Goal: Information Seeking & Learning: Learn about a topic

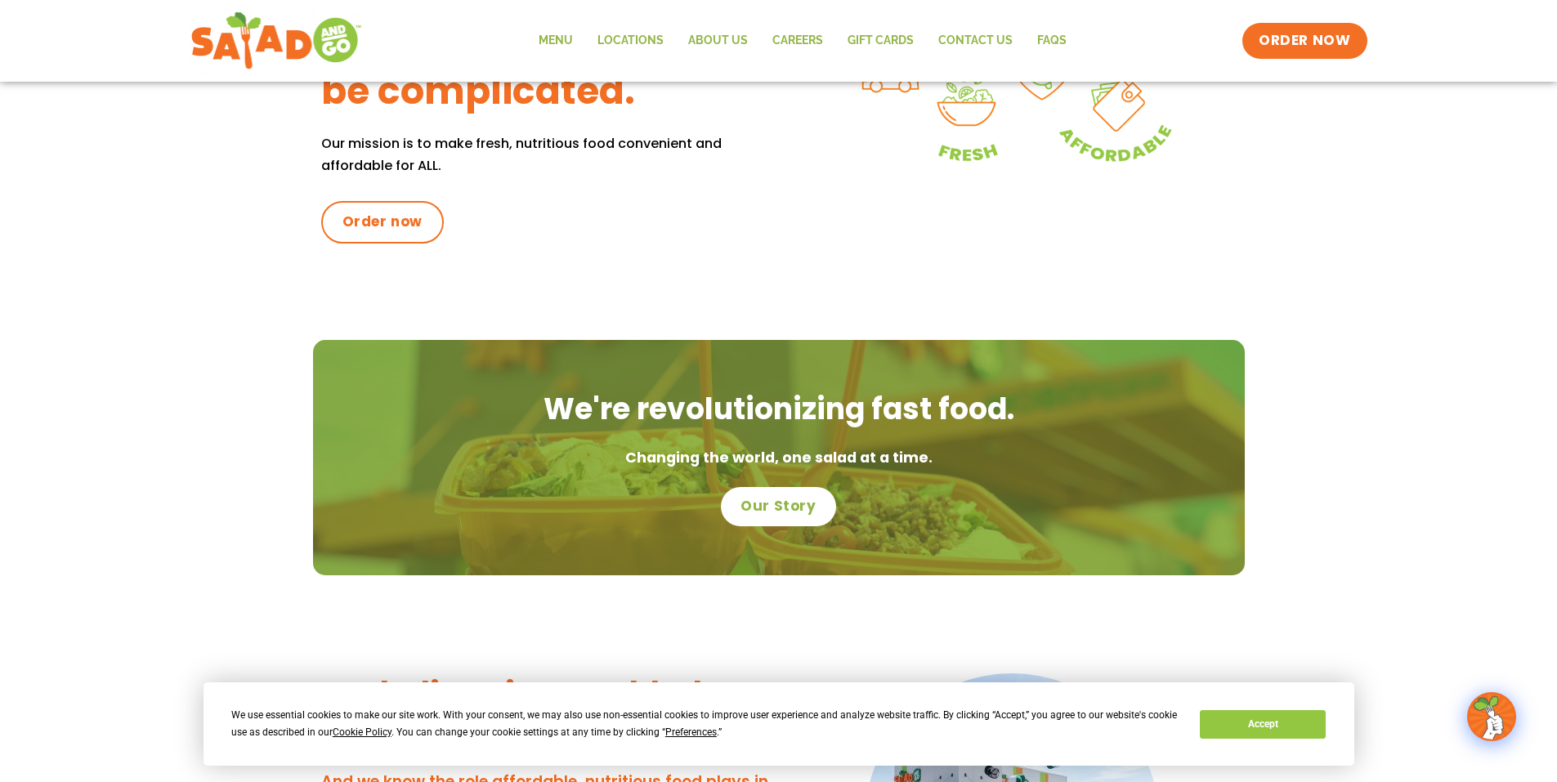
scroll to position [489, 0]
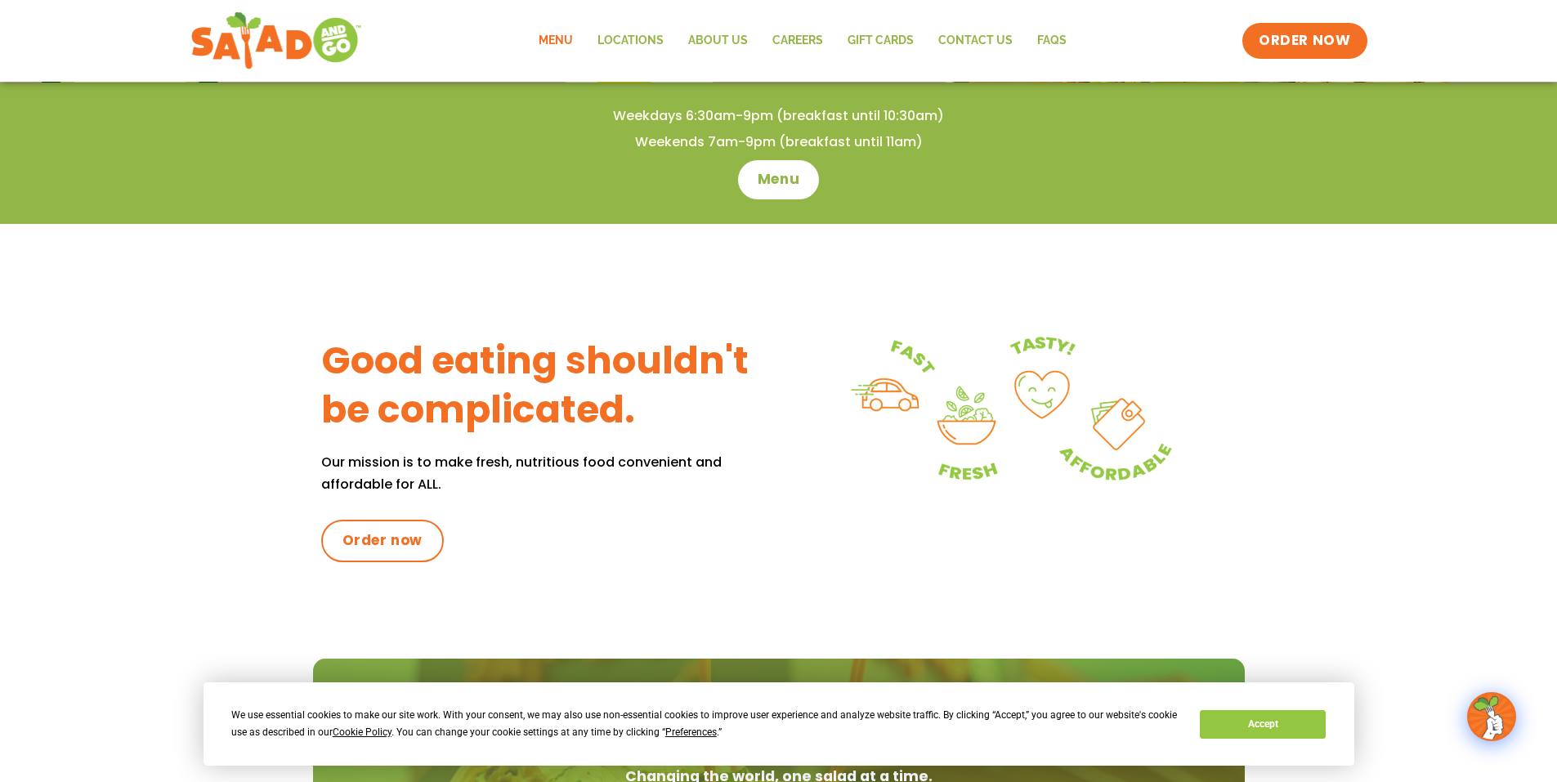
click at [563, 38] on link "Menu" at bounding box center [555, 41] width 59 height 38
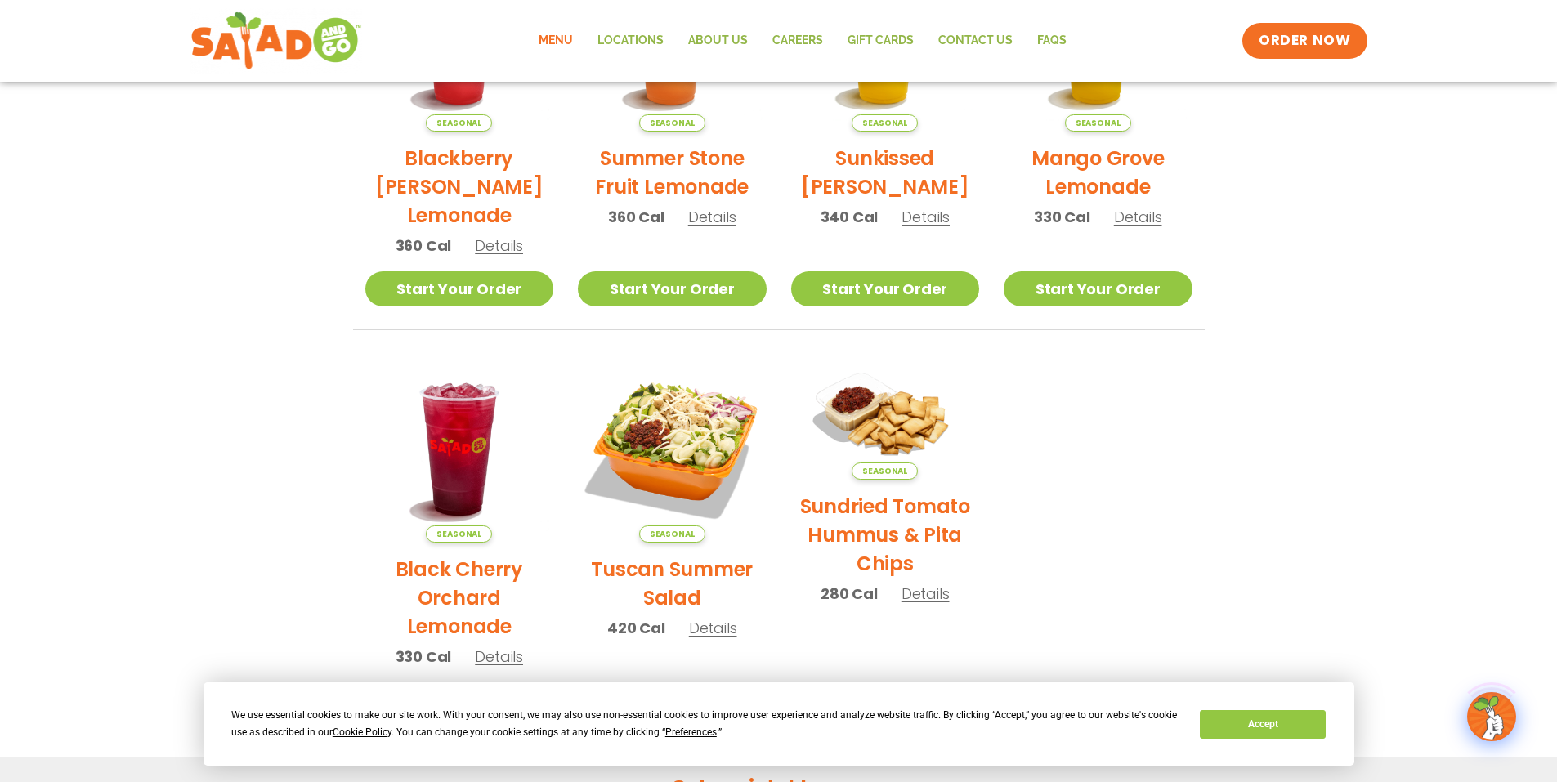
scroll to position [654, 0]
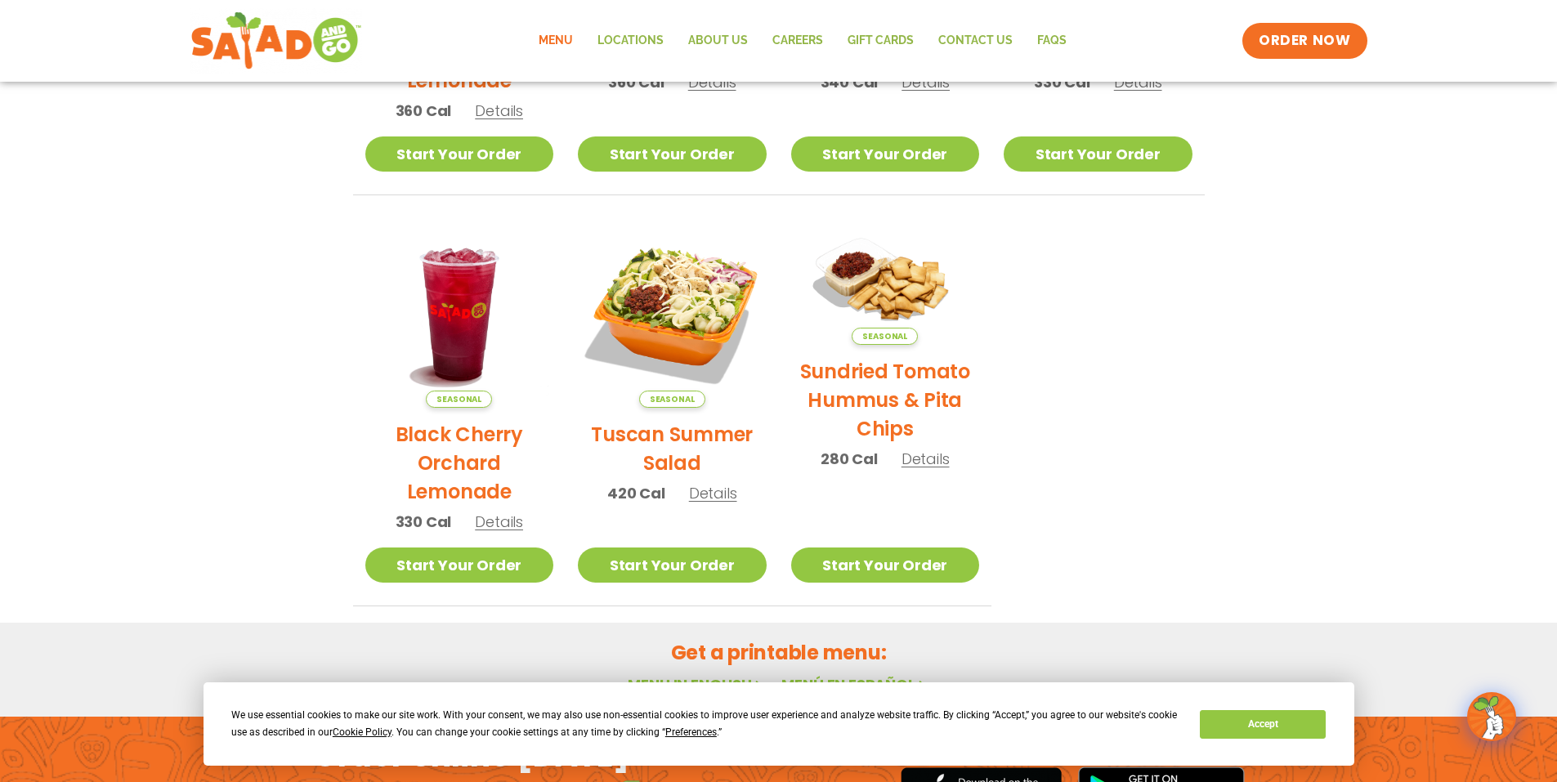
click at [716, 495] on span "Details" at bounding box center [713, 493] width 48 height 20
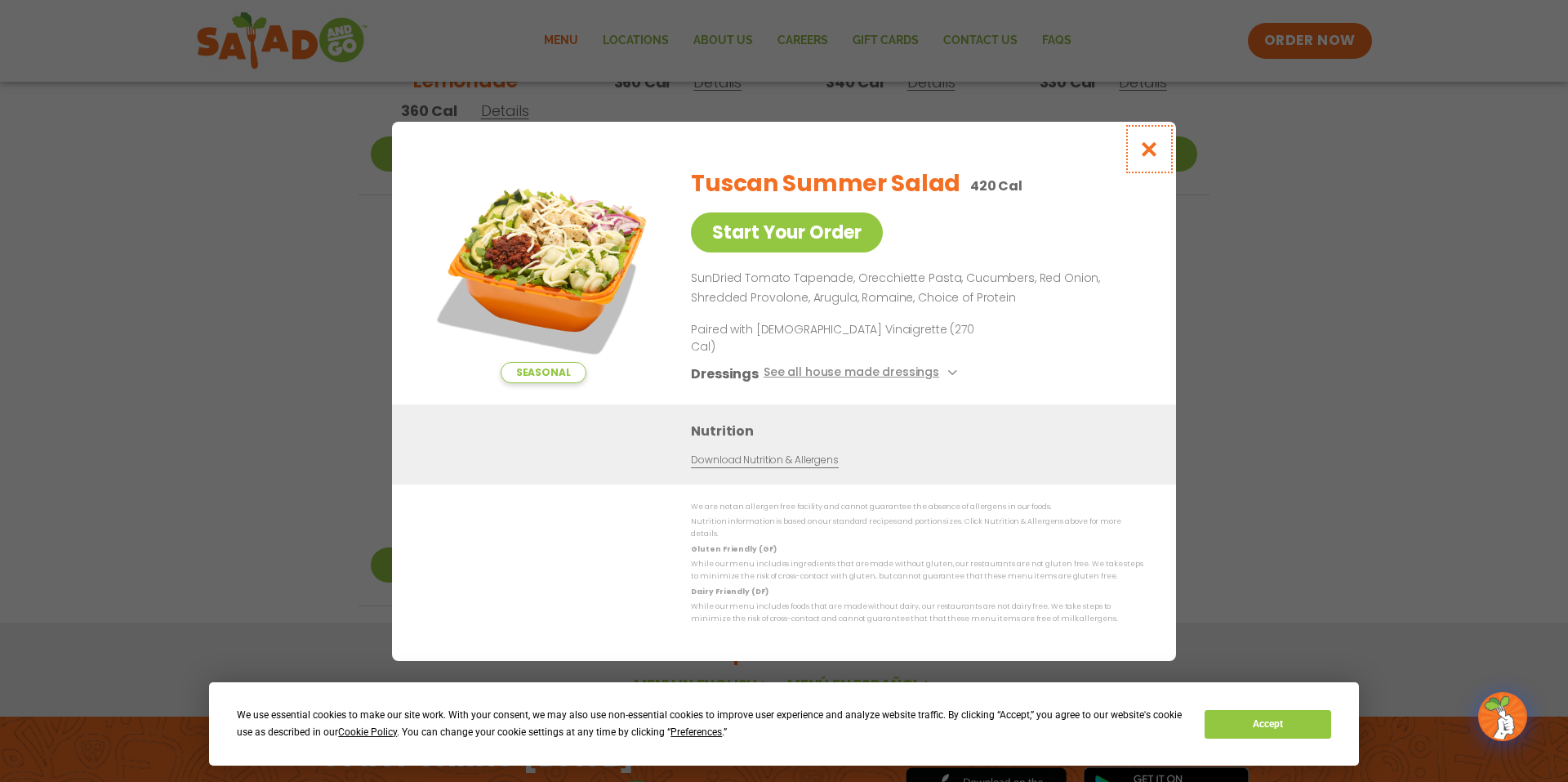
click at [1153, 155] on icon "Close modal" at bounding box center [1149, 149] width 20 height 17
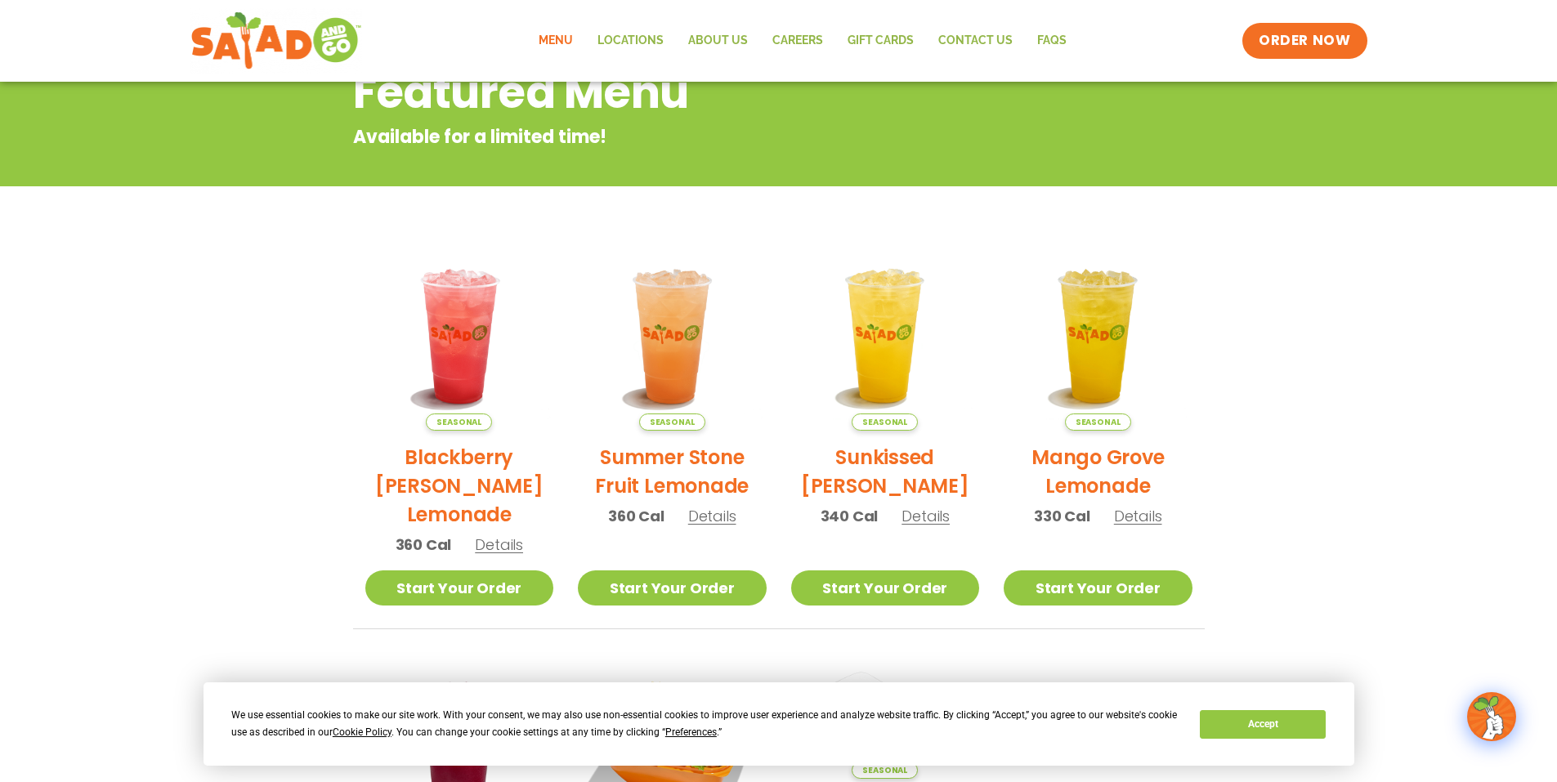
scroll to position [0, 0]
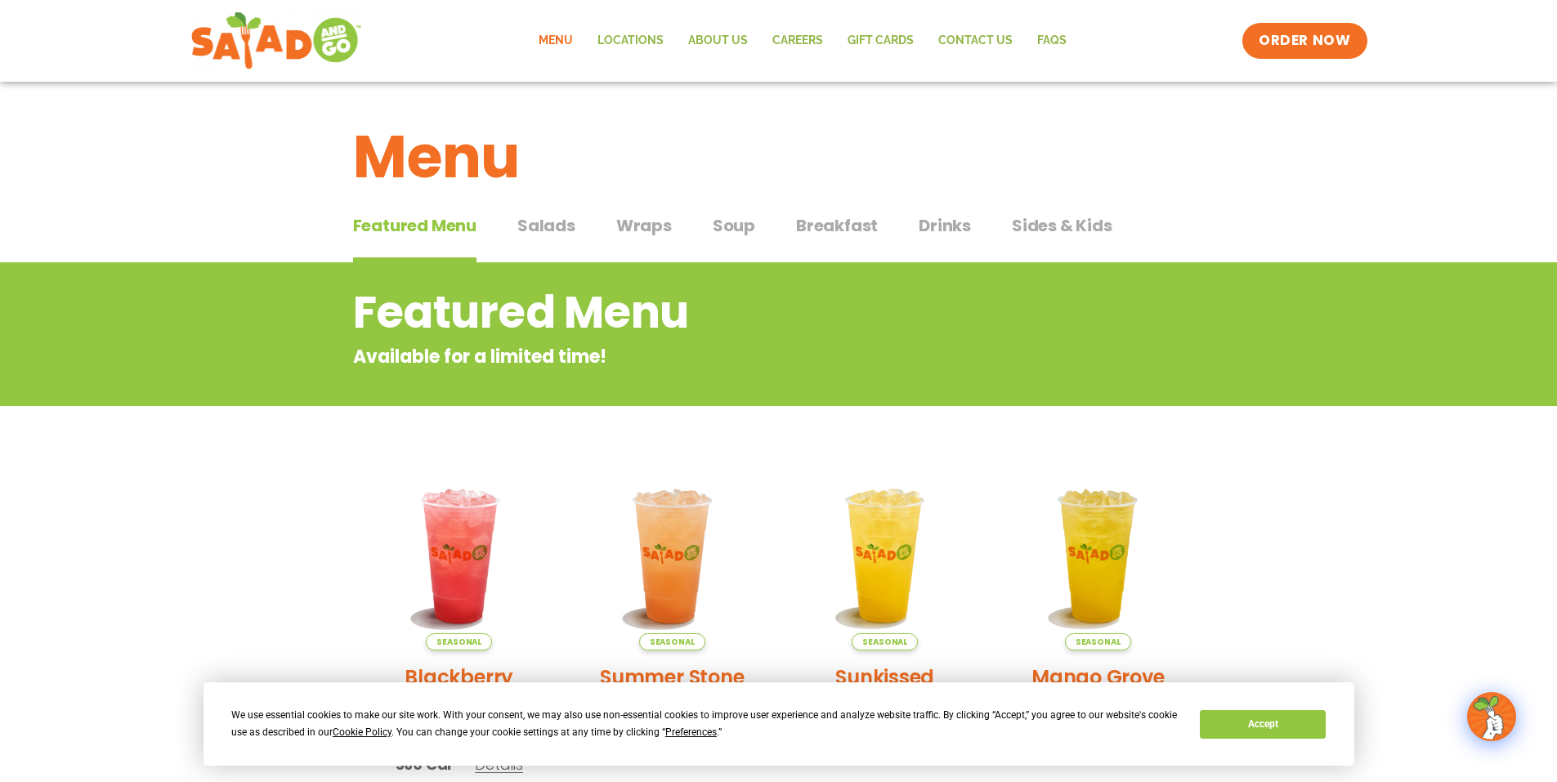
click at [541, 231] on span "Salads" at bounding box center [546, 225] width 58 height 25
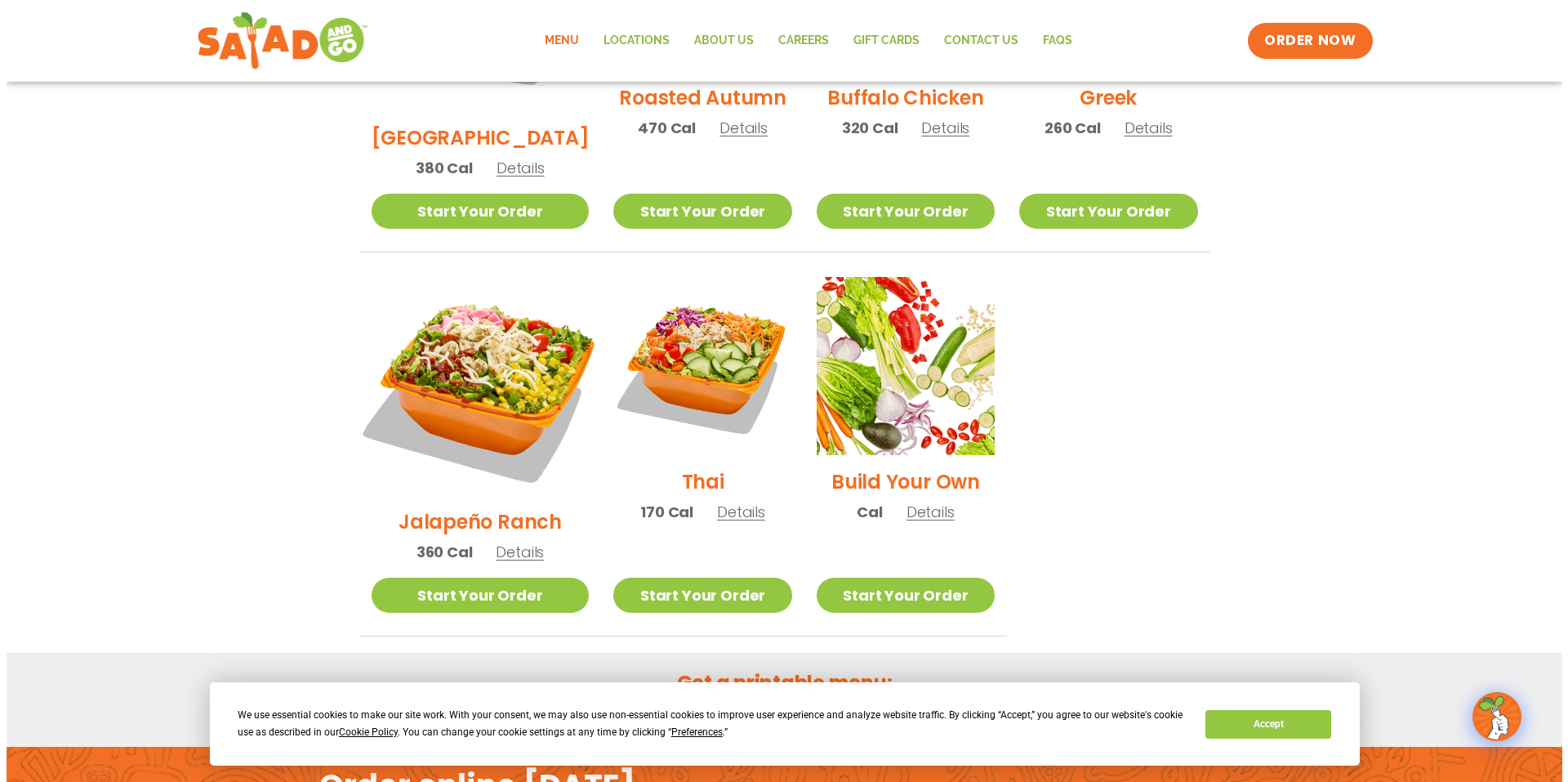
scroll to position [1144, 0]
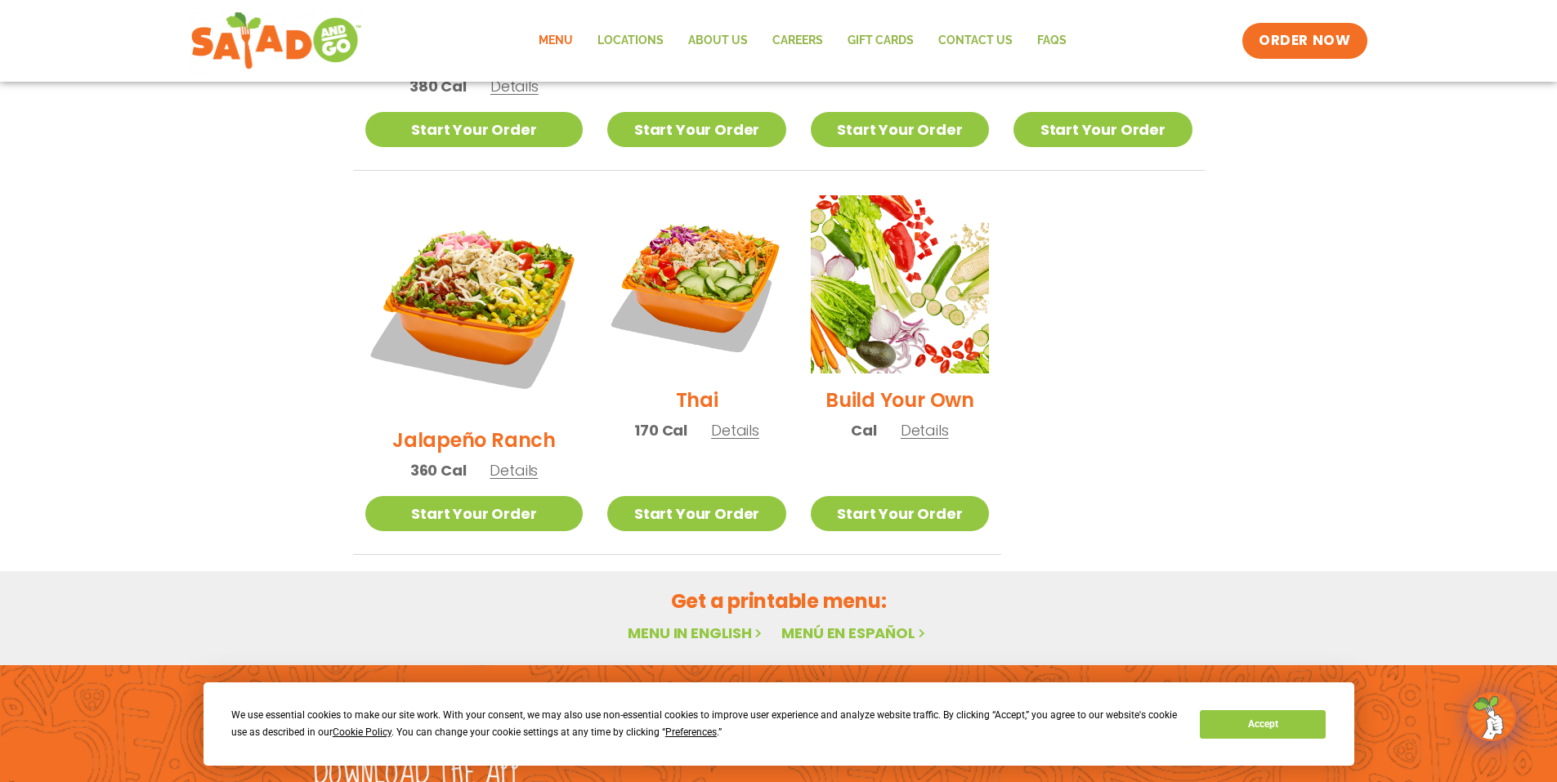
click at [497, 460] on span "Details" at bounding box center [514, 470] width 48 height 20
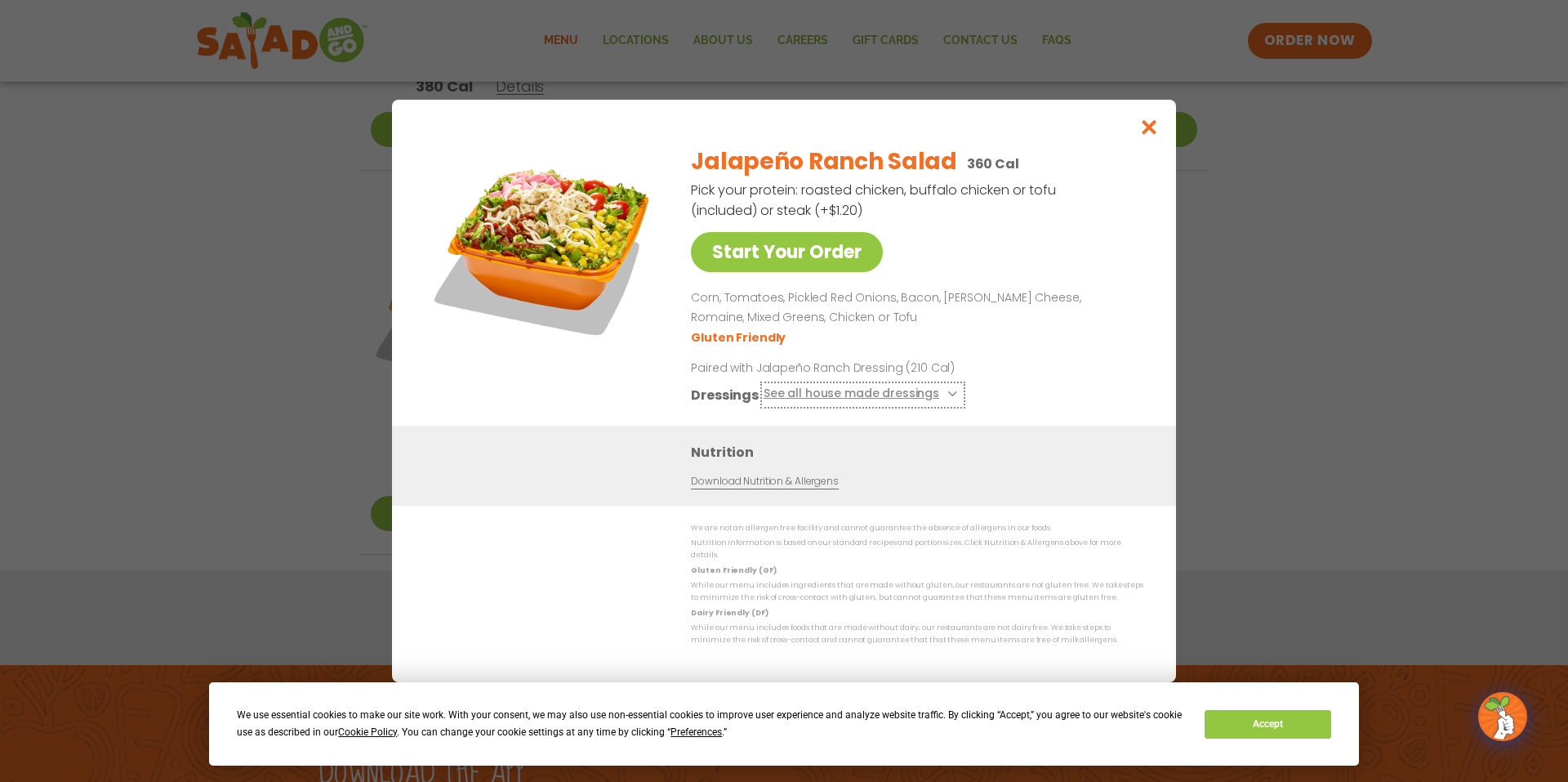
click at [932, 392] on button "See all house made dressings" at bounding box center [862, 395] width 199 height 20
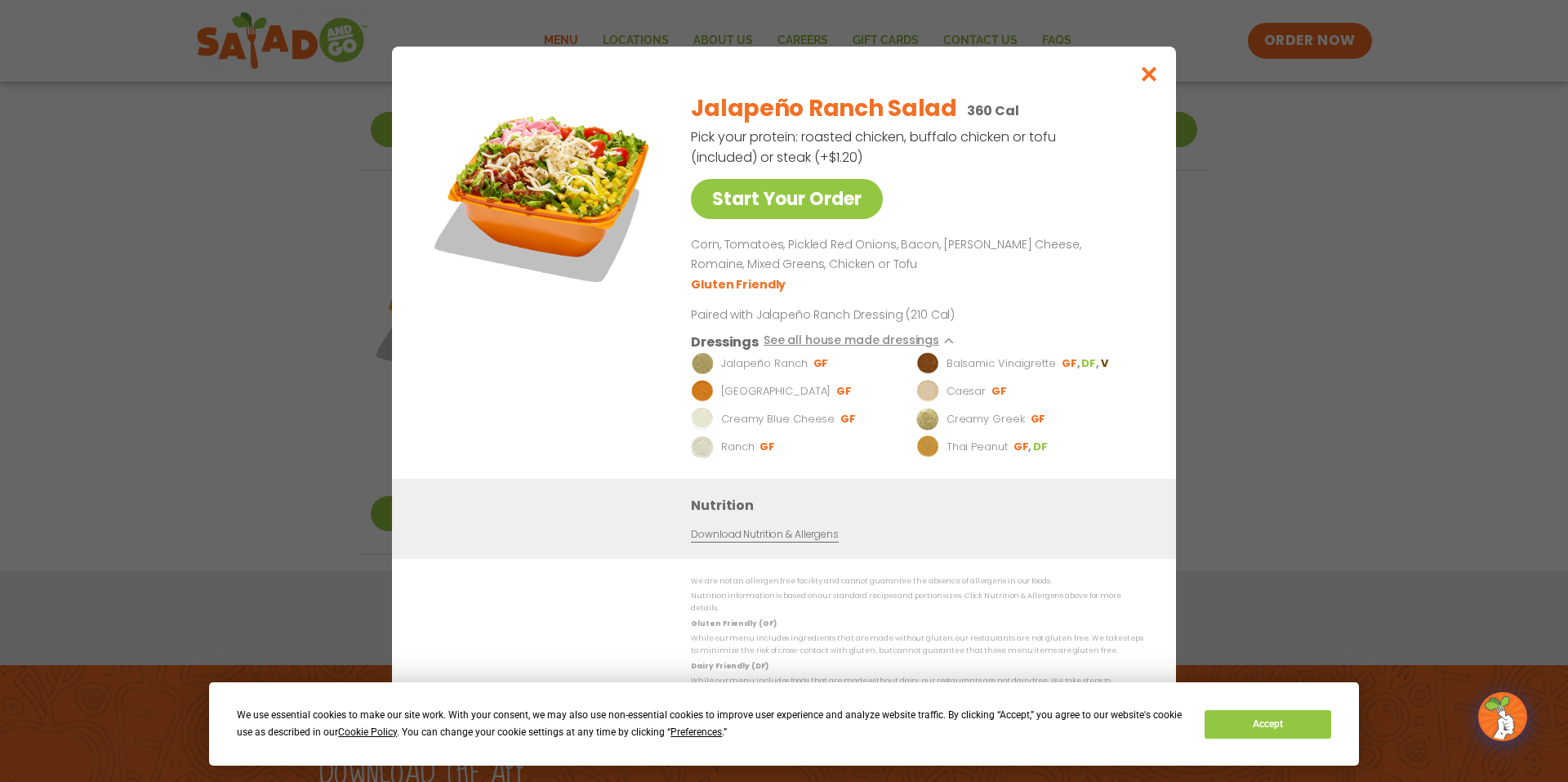
click at [775, 543] on link "Download Nutrition & Allergens" at bounding box center [765, 535] width 147 height 16
click at [1146, 75] on icon "Close modal" at bounding box center [1149, 73] width 20 height 17
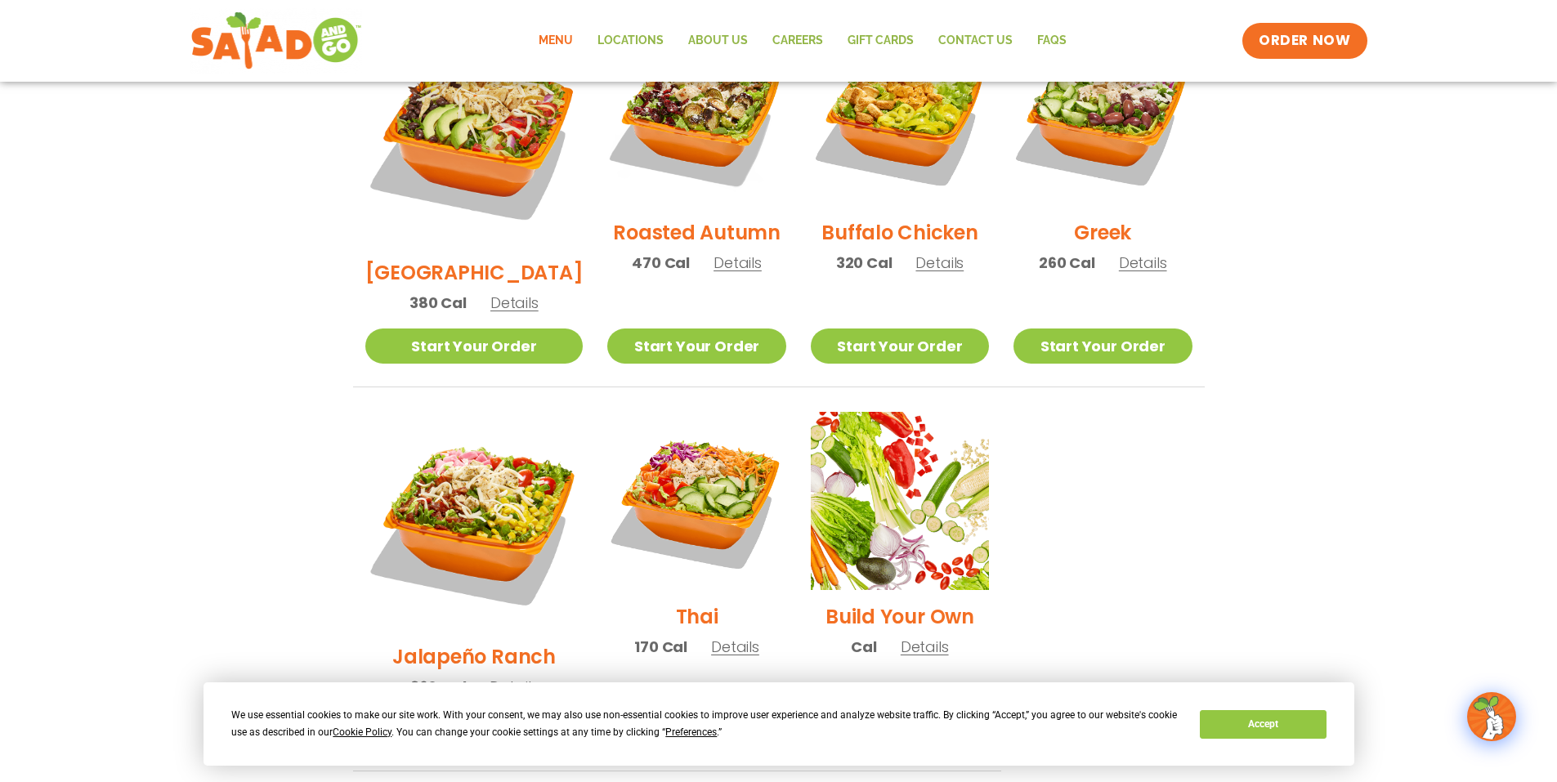
scroll to position [828, 0]
